Goal: Task Accomplishment & Management: Complete application form

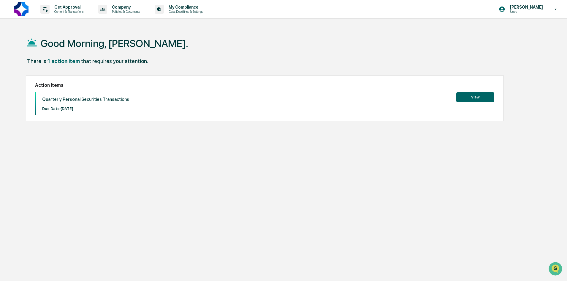
click at [474, 94] on button "View" at bounding box center [475, 97] width 38 height 10
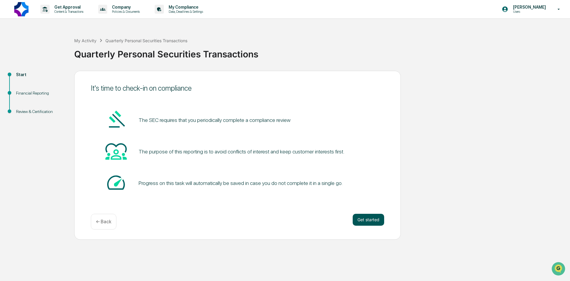
click at [363, 215] on button "Get started" at bounding box center [368, 219] width 31 height 12
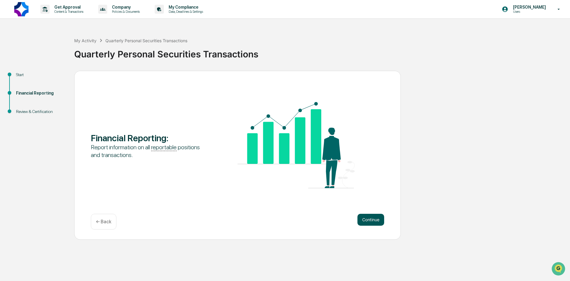
click at [370, 221] on button "Continue" at bounding box center [370, 219] width 27 height 12
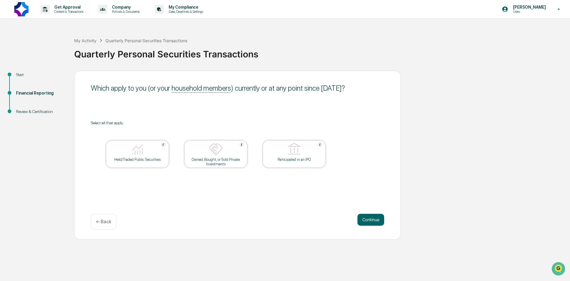
click at [139, 147] on img at bounding box center [137, 149] width 14 height 14
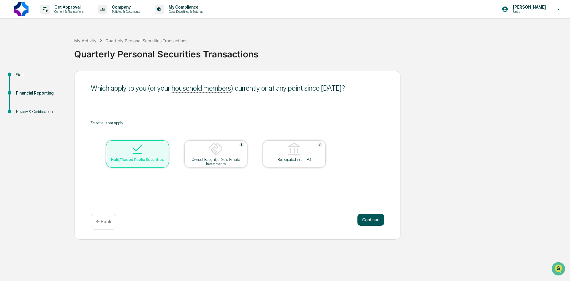
click at [365, 216] on button "Continue" at bounding box center [370, 219] width 27 height 12
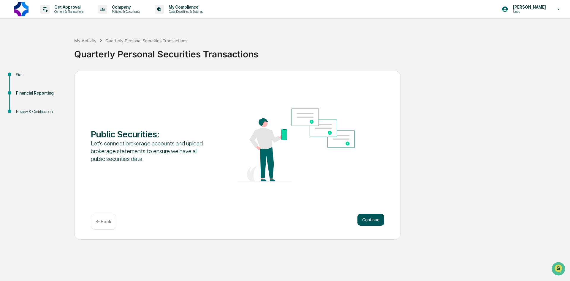
click at [370, 220] on button "Continue" at bounding box center [370, 219] width 27 height 12
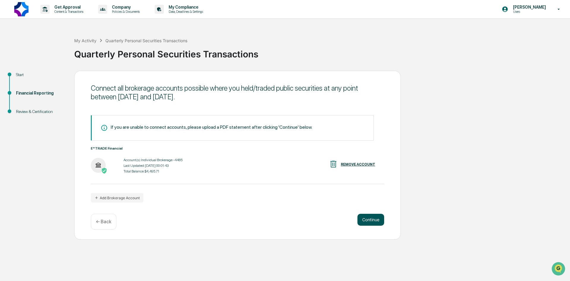
click at [372, 220] on button "Continue" at bounding box center [370, 219] width 27 height 12
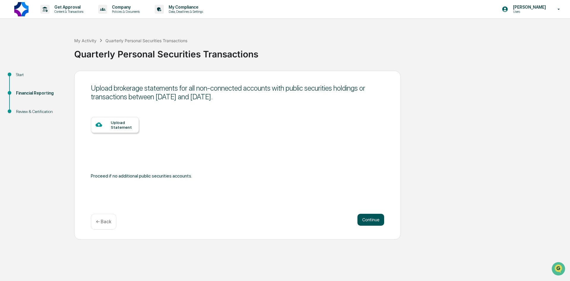
click at [367, 218] on button "Continue" at bounding box center [370, 219] width 27 height 12
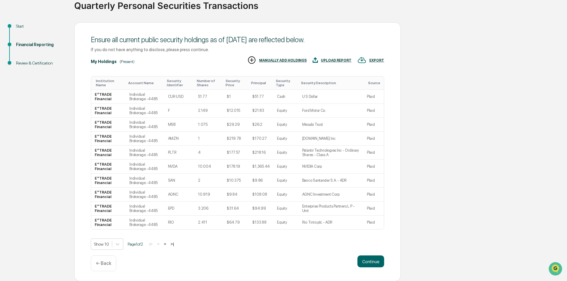
scroll to position [49, 0]
click at [175, 244] on button ">|" at bounding box center [172, 243] width 7 height 5
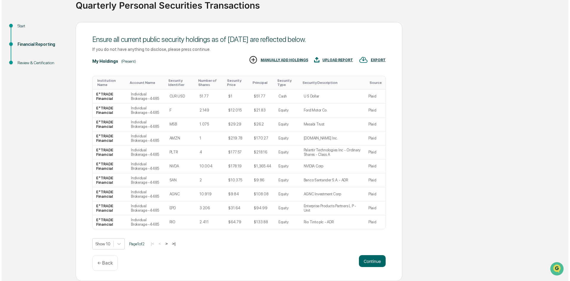
scroll to position [0, 0]
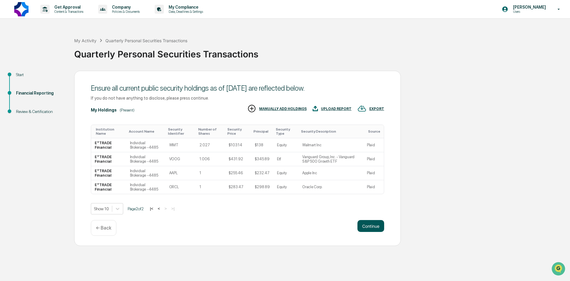
click at [370, 226] on button "Continue" at bounding box center [370, 226] width 27 height 12
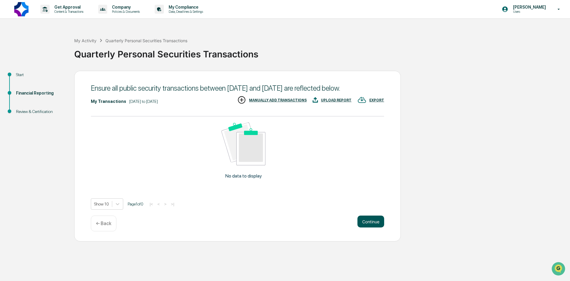
click at [365, 227] on button "Continue" at bounding box center [370, 221] width 27 height 12
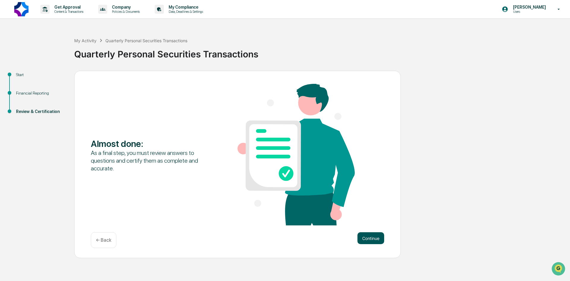
click at [366, 235] on button "Continue" at bounding box center [370, 238] width 27 height 12
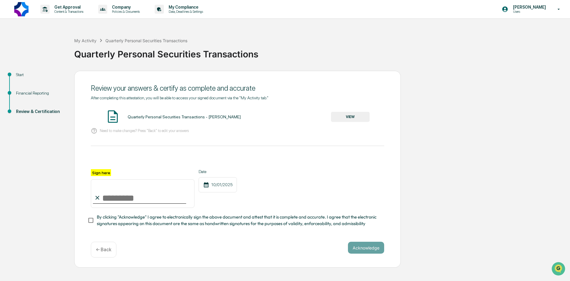
click at [125, 191] on input "Sign here" at bounding box center [143, 193] width 104 height 29
type input "**********"
click at [363, 252] on button "Acknowledge" at bounding box center [366, 247] width 36 height 12
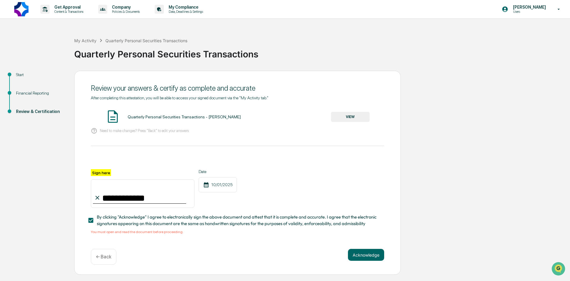
click at [126, 114] on div "Quarterly Personal Securities Transactions - [PERSON_NAME] VIEW" at bounding box center [237, 117] width 293 height 16
click at [109, 115] on img at bounding box center [112, 116] width 15 height 15
click at [359, 117] on button "VIEW" at bounding box center [350, 117] width 39 height 10
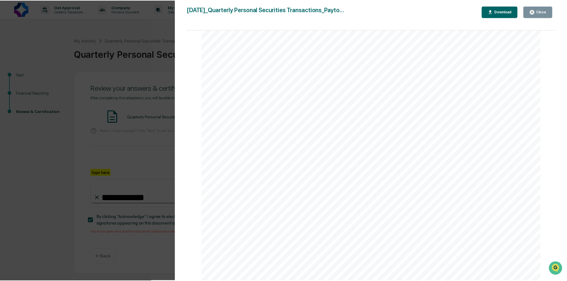
scroll to position [1081, 0]
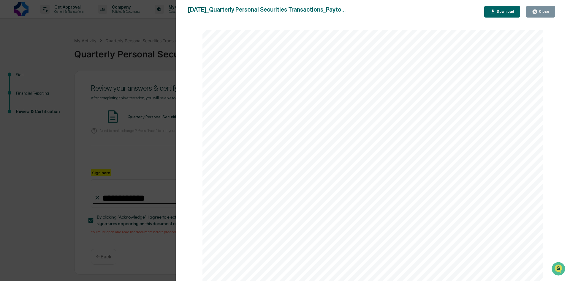
click at [534, 14] on icon "button" at bounding box center [535, 12] width 6 height 6
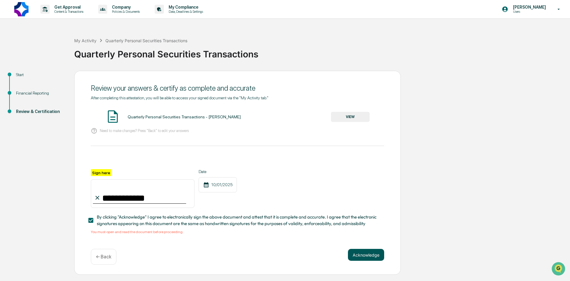
click at [371, 252] on button "Acknowledge" at bounding box center [366, 254] width 36 height 12
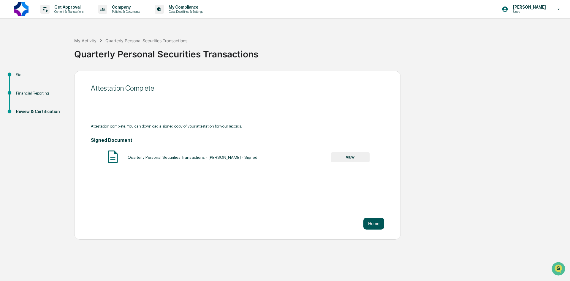
click at [375, 225] on button "Home" at bounding box center [373, 223] width 21 height 12
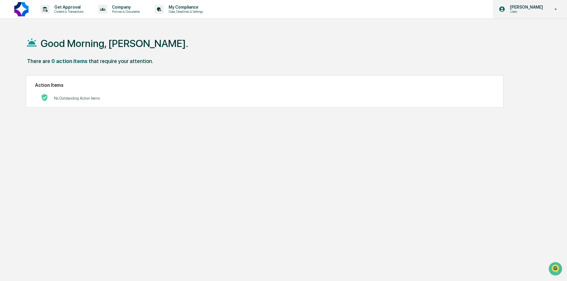
click at [544, 7] on p "[PERSON_NAME]" at bounding box center [525, 7] width 41 height 5
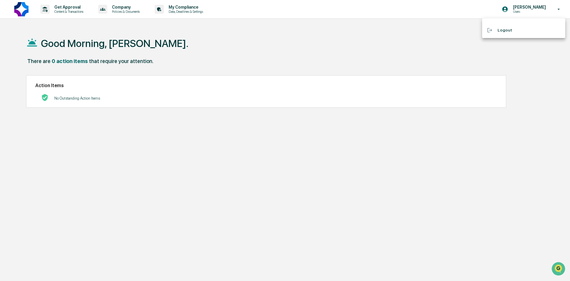
click at [504, 31] on li "Logout" at bounding box center [523, 30] width 83 height 11
